Goal: Task Accomplishment & Management: Complete application form

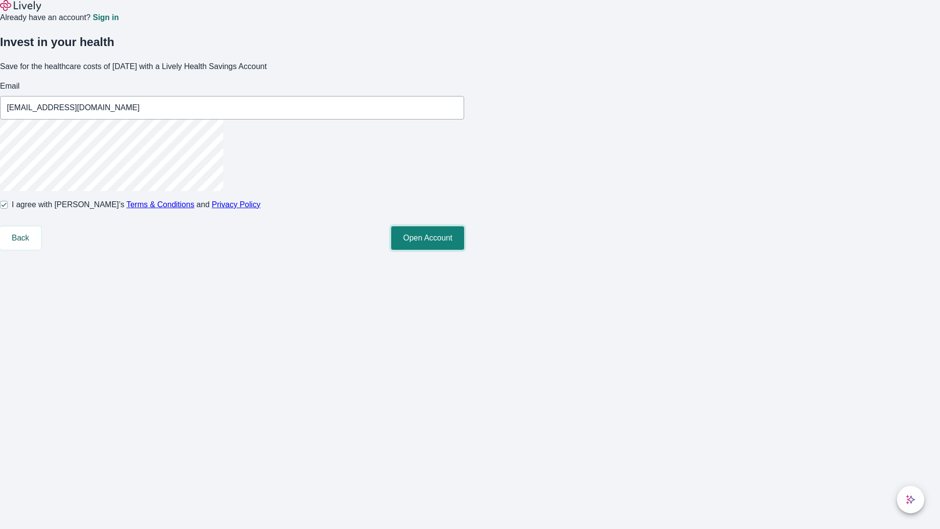
click at [464, 250] on button "Open Account" at bounding box center [427, 237] width 73 height 23
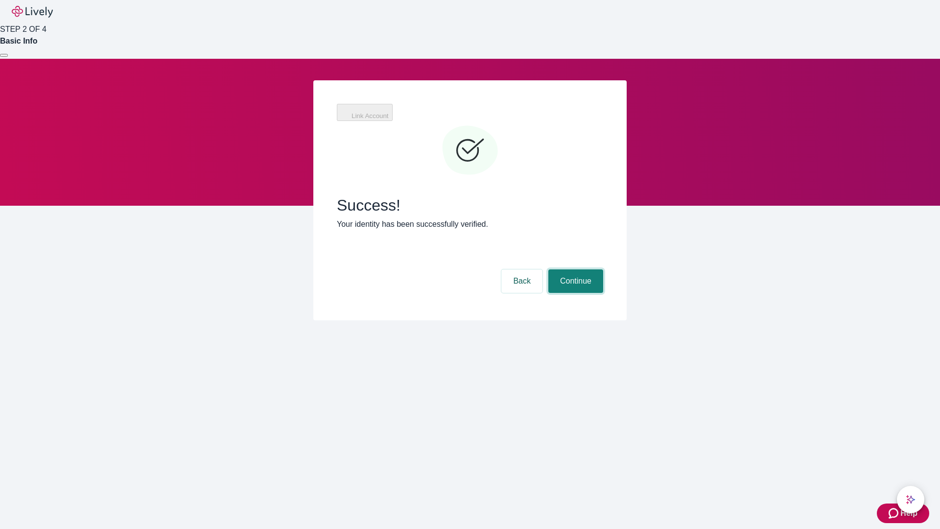
click at [574, 269] on button "Continue" at bounding box center [575, 280] width 55 height 23
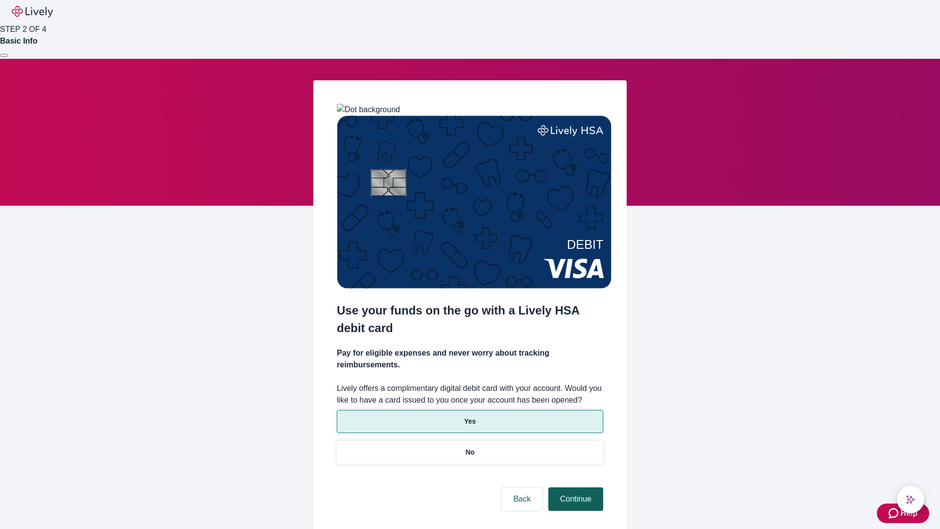
click at [469, 416] on p "Yes" at bounding box center [470, 421] width 12 height 10
click at [574, 487] on button "Continue" at bounding box center [575, 498] width 55 height 23
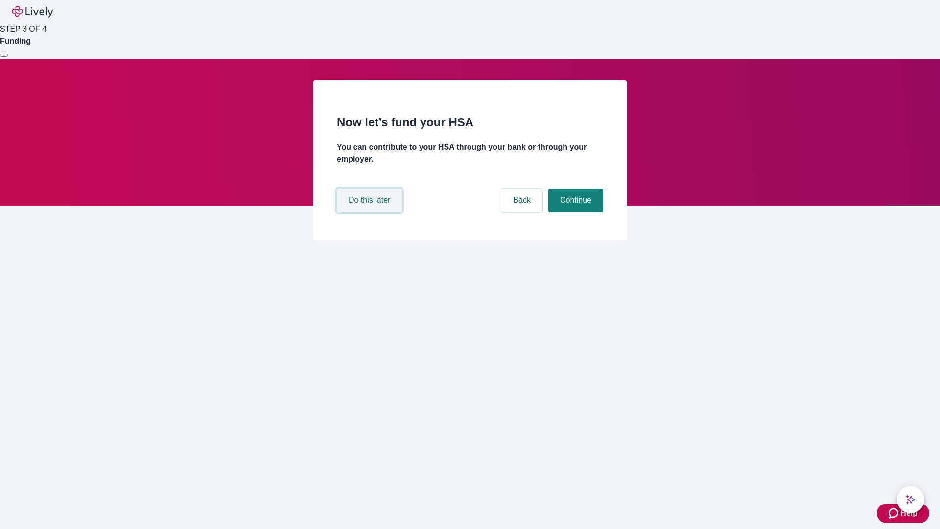
click at [370, 212] on button "Do this later" at bounding box center [369, 199] width 65 height 23
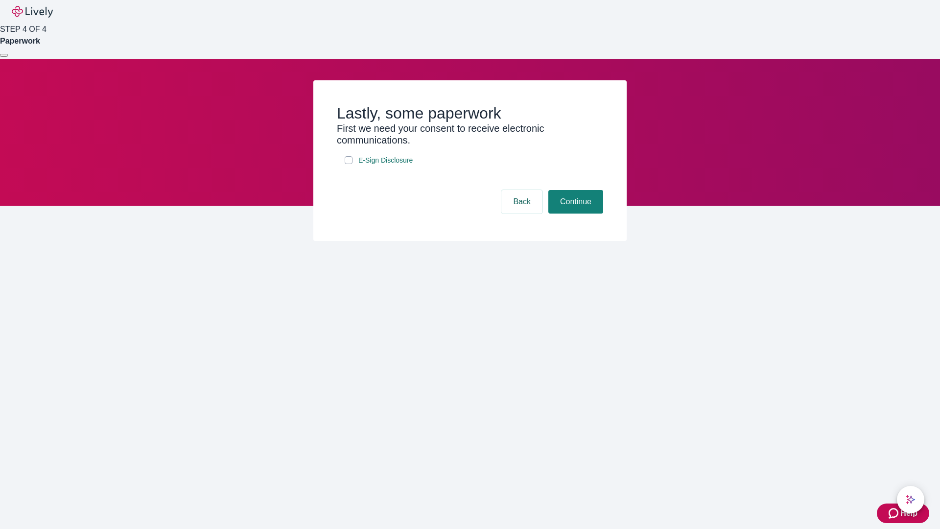
click at [348, 164] on input "E-Sign Disclosure" at bounding box center [349, 160] width 8 height 8
checkbox input "true"
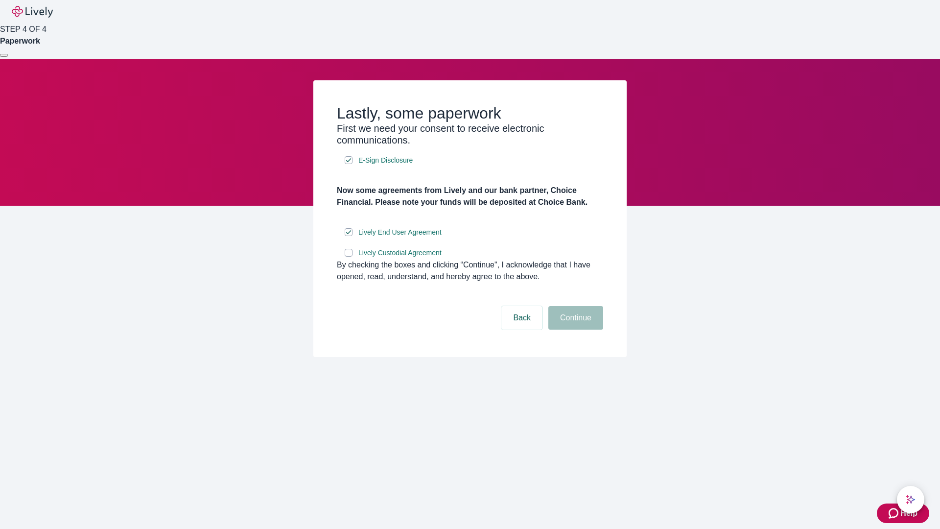
click at [348, 256] on input "Lively Custodial Agreement" at bounding box center [349, 253] width 8 height 8
checkbox input "true"
click at [574, 329] on button "Continue" at bounding box center [575, 317] width 55 height 23
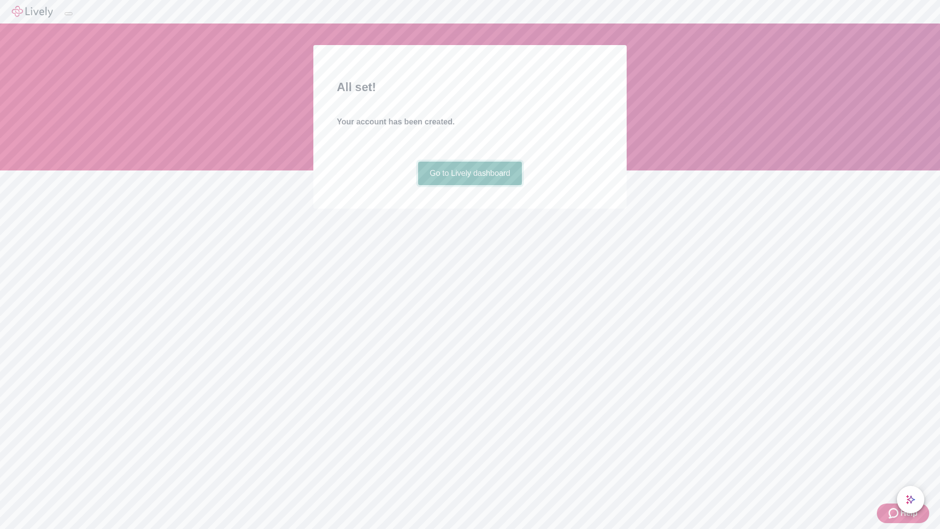
click at [469, 185] on link "Go to Lively dashboard" at bounding box center [470, 173] width 104 height 23
